Goal: Task Accomplishment & Management: Manage account settings

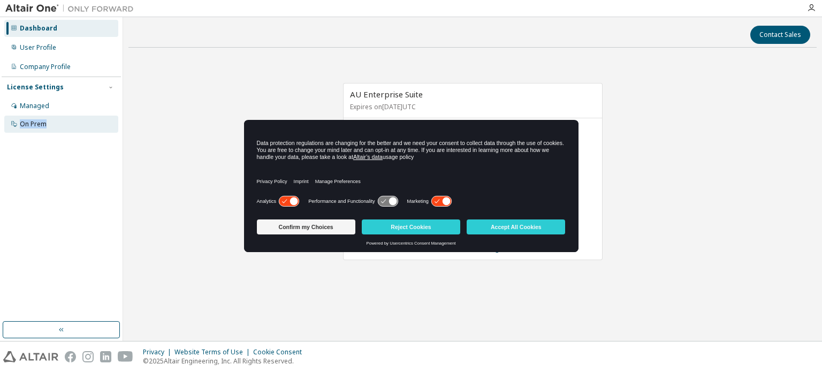
drag, startPoint x: 79, startPoint y: 95, endPoint x: 74, endPoint y: 118, distance: 23.4
click at [74, 118] on div "License Settings Managed On Prem" at bounding box center [61, 105] width 119 height 57
click at [74, 118] on div "On Prem" at bounding box center [61, 124] width 114 height 17
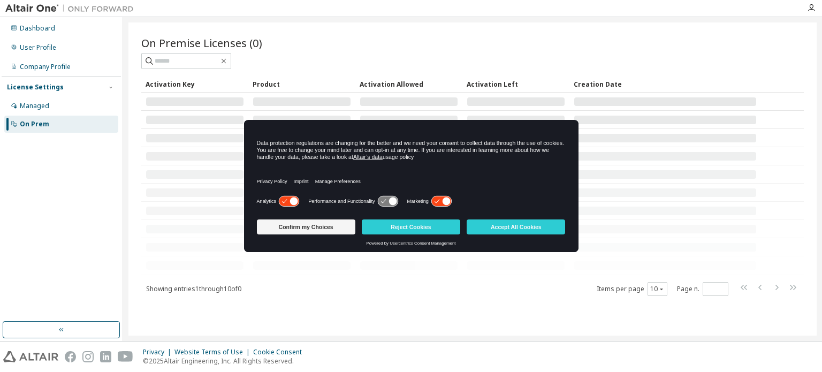
click at [74, 118] on div "On Prem" at bounding box center [61, 124] width 114 height 17
click at [72, 109] on div "Managed" at bounding box center [61, 105] width 114 height 17
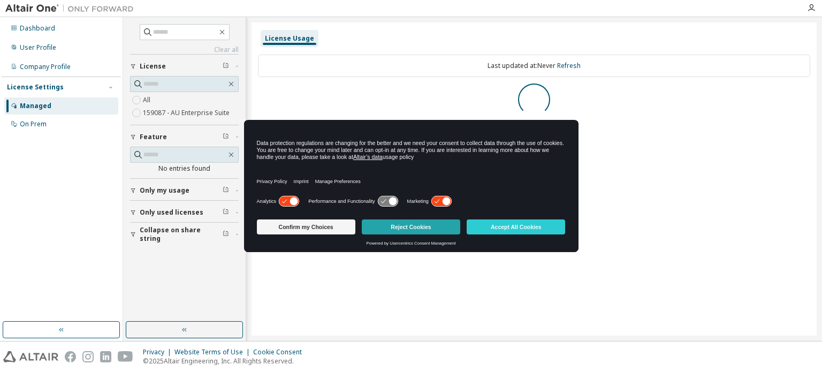
click at [407, 222] on button "Reject Cookies" at bounding box center [411, 226] width 98 height 15
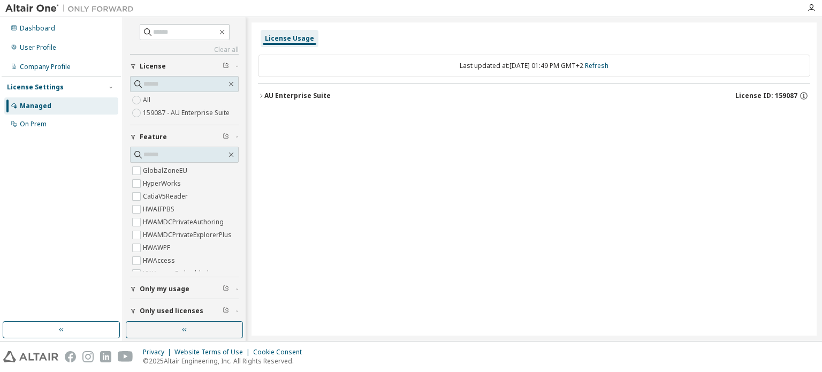
click at [206, 113] on label "159087 - AU Enterprise Suite" at bounding box center [187, 112] width 89 height 13
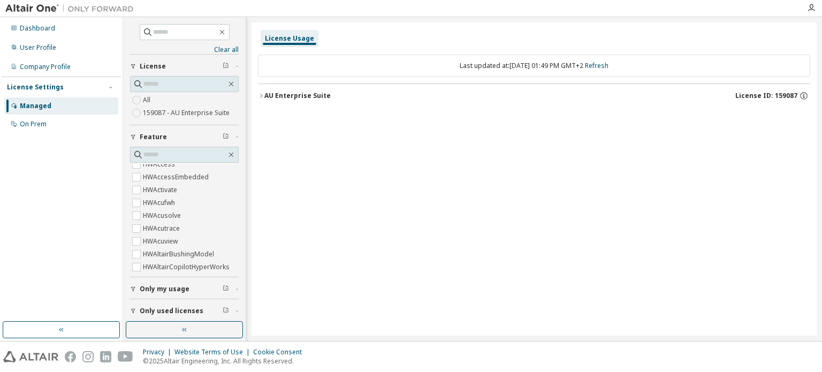
scroll to position [104, 0]
click at [196, 288] on div "Only my usage" at bounding box center [188, 289] width 96 height 9
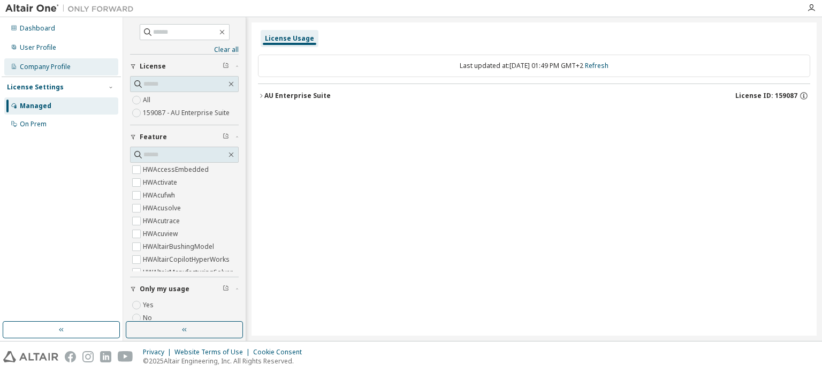
click at [71, 66] on div "Company Profile" at bounding box center [61, 66] width 114 height 17
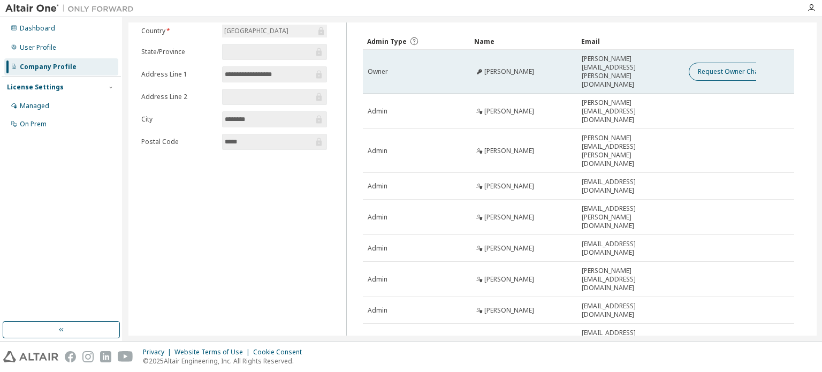
scroll to position [59, 0]
click at [715, 127] on td at bounding box center [720, 149] width 72 height 44
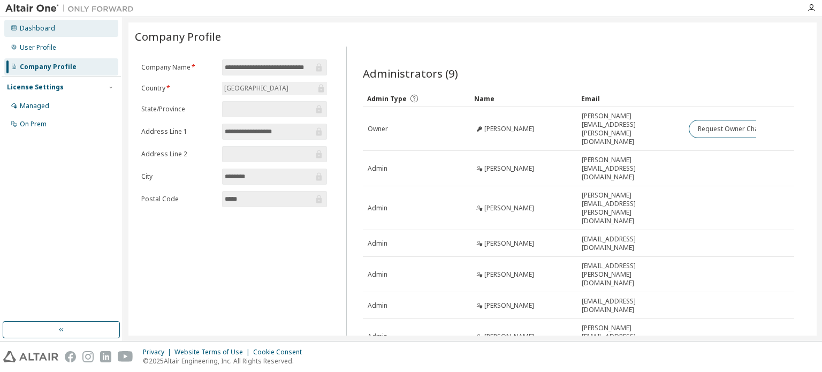
click at [69, 34] on div "Dashboard" at bounding box center [61, 28] width 114 height 17
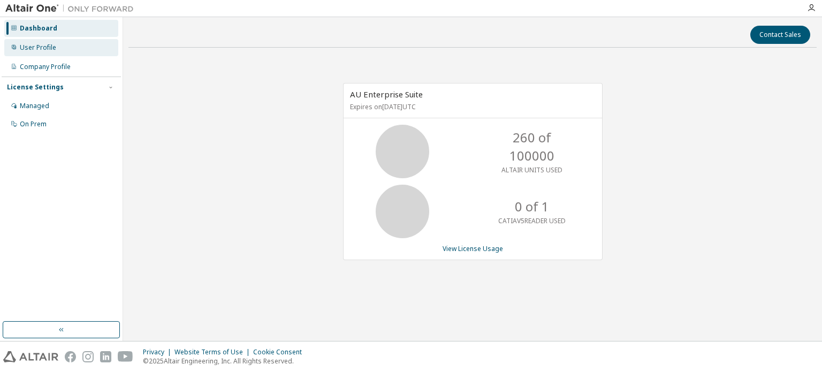
click at [79, 55] on div "User Profile" at bounding box center [61, 47] width 114 height 17
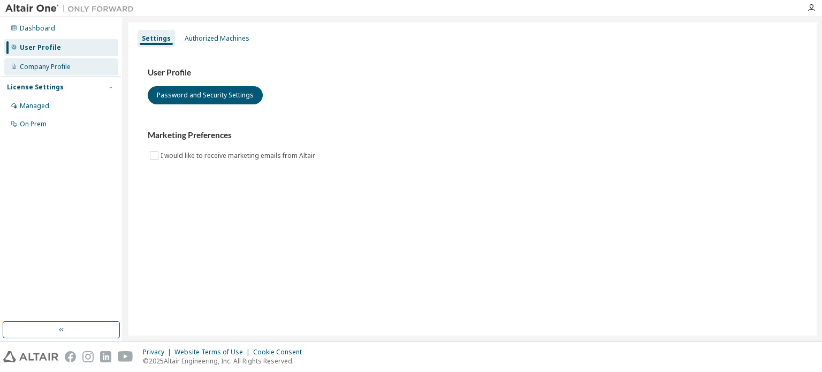
click at [74, 70] on div "Company Profile" at bounding box center [61, 66] width 114 height 17
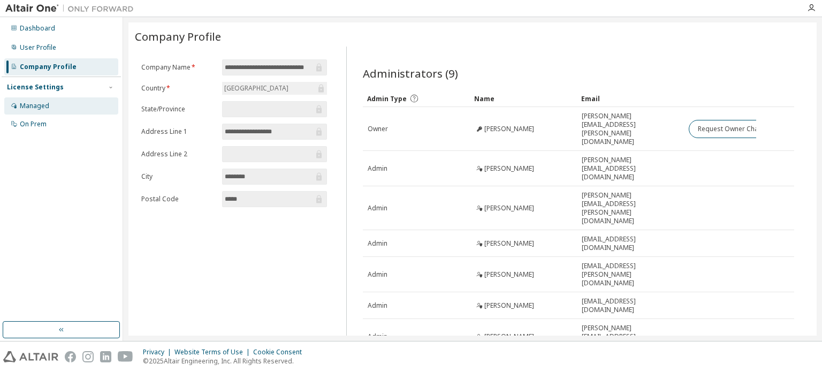
click at [73, 102] on div "Managed" at bounding box center [61, 105] width 114 height 17
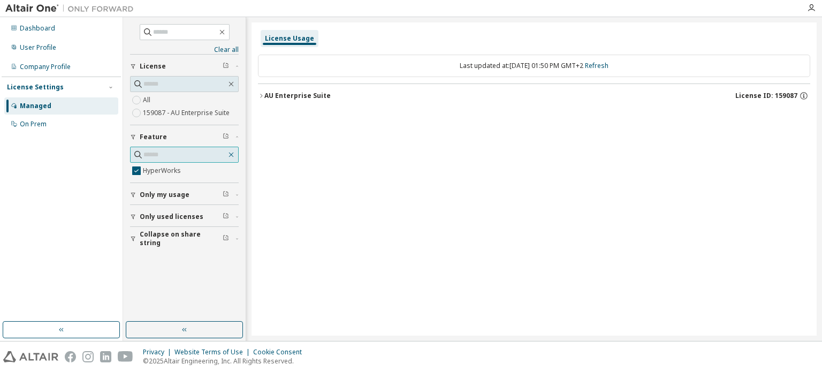
click at [233, 153] on icon "button" at bounding box center [231, 154] width 9 height 9
click at [230, 154] on icon "button" at bounding box center [231, 154] width 9 height 9
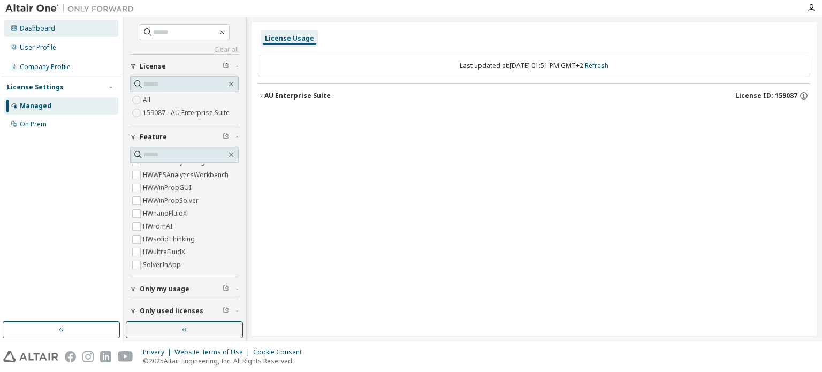
click at [73, 29] on div "Dashboard" at bounding box center [61, 28] width 114 height 17
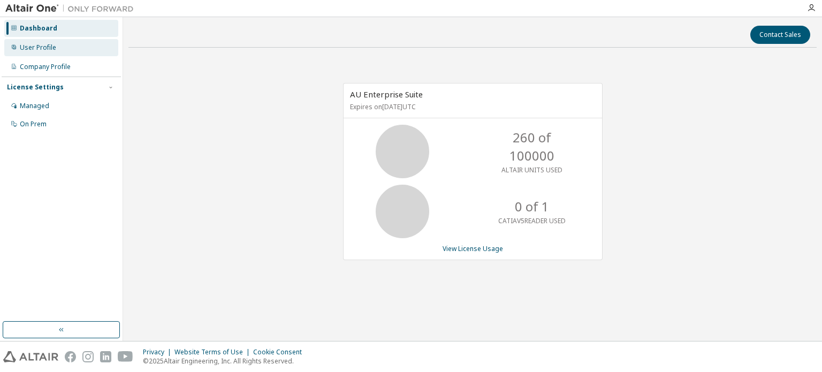
click at [74, 42] on div "User Profile" at bounding box center [61, 47] width 114 height 17
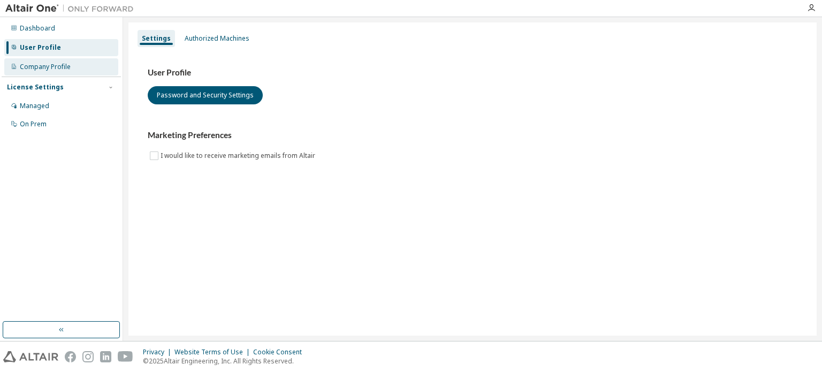
click at [79, 61] on div "Company Profile" at bounding box center [61, 66] width 114 height 17
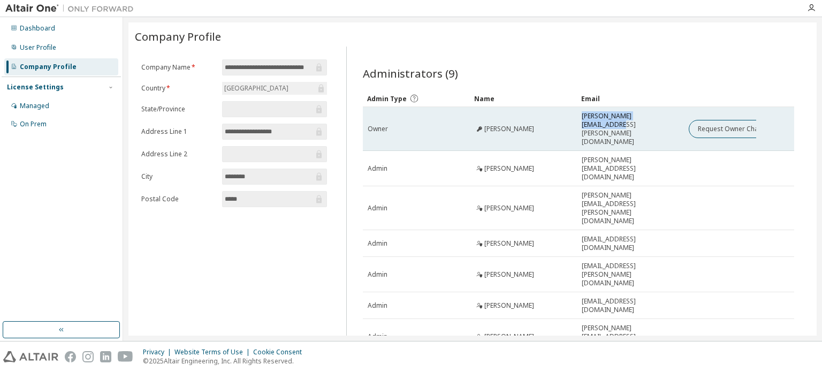
drag, startPoint x: 671, startPoint y: 120, endPoint x: 579, endPoint y: 123, distance: 92.1
click at [579, 123] on td "robert.weiss@pl.mw.tum.de" at bounding box center [630, 129] width 107 height 44
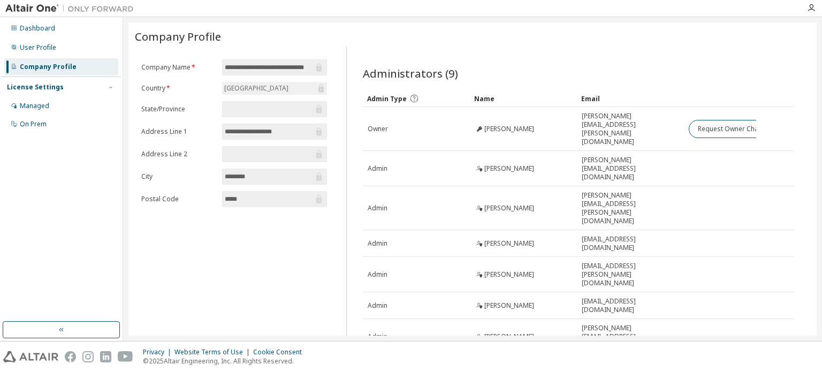
click at [637, 62] on div "Administrators (9) Clear Load Save Save As Field Operator Value Select filter S…" at bounding box center [578, 259] width 457 height 413
click at [64, 98] on div "Managed" at bounding box center [61, 105] width 114 height 17
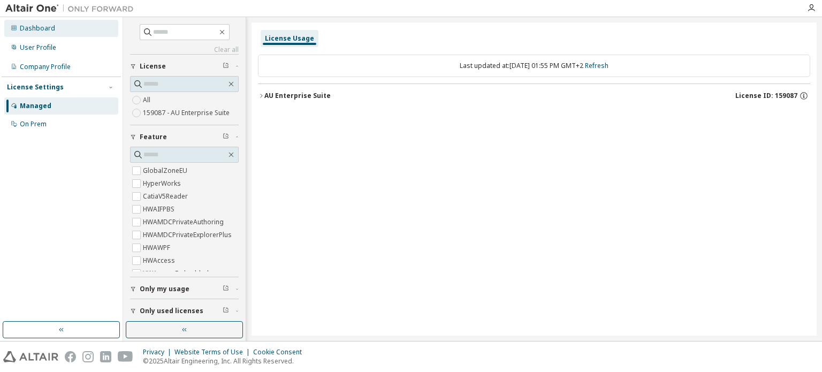
click at [41, 26] on div "Dashboard" at bounding box center [37, 28] width 35 height 9
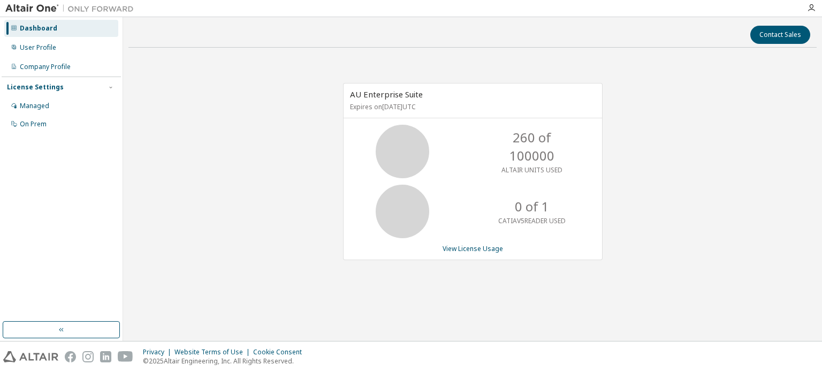
drag, startPoint x: 365, startPoint y: 109, endPoint x: 456, endPoint y: 112, distance: 91.0
click at [456, 112] on div "AU Enterprise Suite Expires on October 6, 2026 UTC" at bounding box center [473, 100] width 258 height 35
drag, startPoint x: 456, startPoint y: 112, endPoint x: 389, endPoint y: 115, distance: 67.5
click at [389, 115] on div "AU Enterprise Suite Expires on October 6, 2026 UTC" at bounding box center [473, 100] width 258 height 35
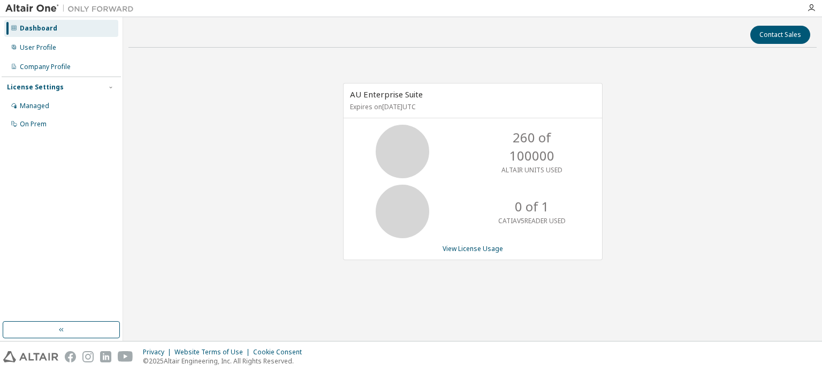
click at [389, 115] on div "AU Enterprise Suite Expires on October 6, 2026 UTC" at bounding box center [473, 100] width 258 height 35
drag, startPoint x: 469, startPoint y: 253, endPoint x: 463, endPoint y: 242, distance: 12.5
click at [463, 242] on div "AU Enterprise Suite Expires on October 6, 2026 UTC 260 of 100000 ALTAIR UNITS U…" at bounding box center [473, 171] width 260 height 177
click at [467, 247] on link "View License Usage" at bounding box center [473, 248] width 60 height 9
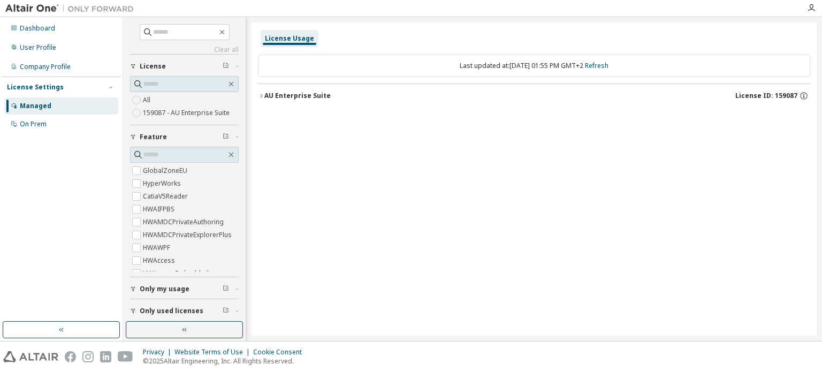
click at [258, 97] on icon "button" at bounding box center [261, 96] width 6 height 6
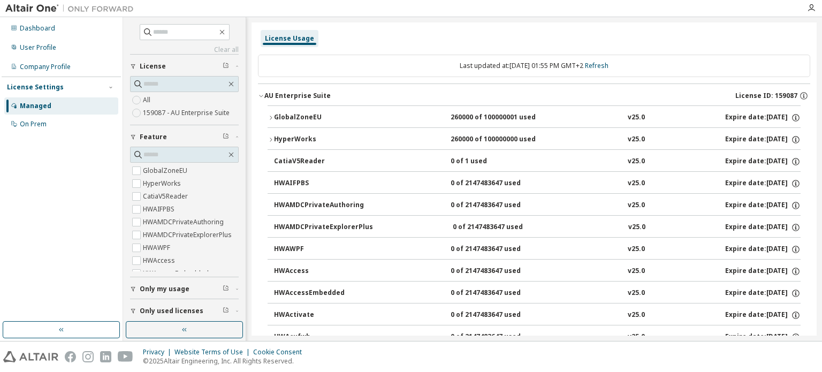
click at [272, 141] on icon "button" at bounding box center [271, 139] width 6 height 6
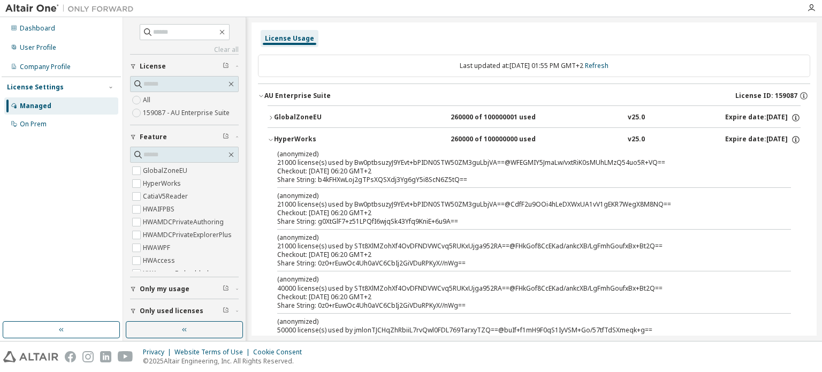
click at [268, 138] on icon "button" at bounding box center [271, 139] width 6 height 6
